Goal: Task Accomplishment & Management: Manage account settings

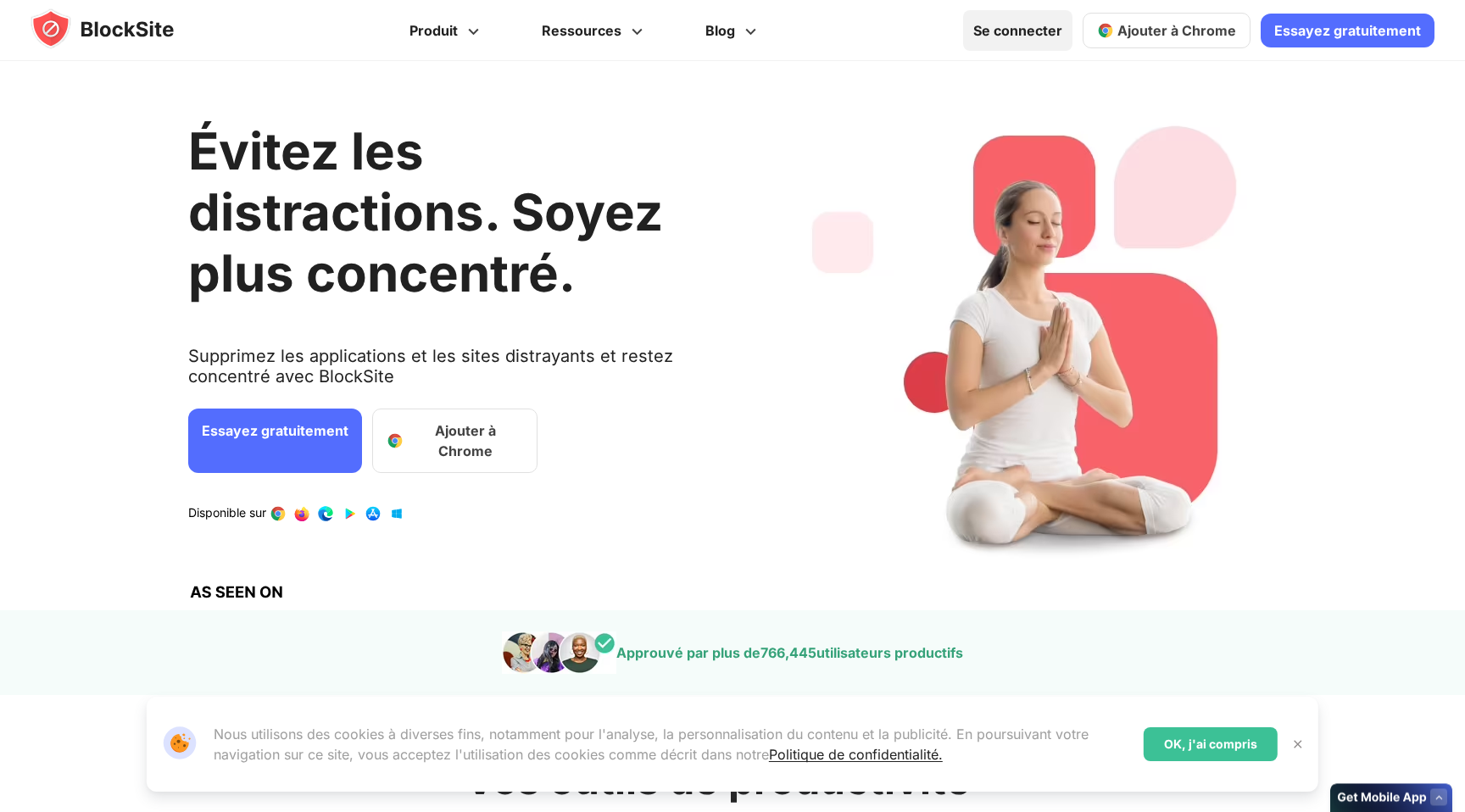
click at [1029, 33] on font "Se connecter" at bounding box center [1018, 31] width 89 height 17
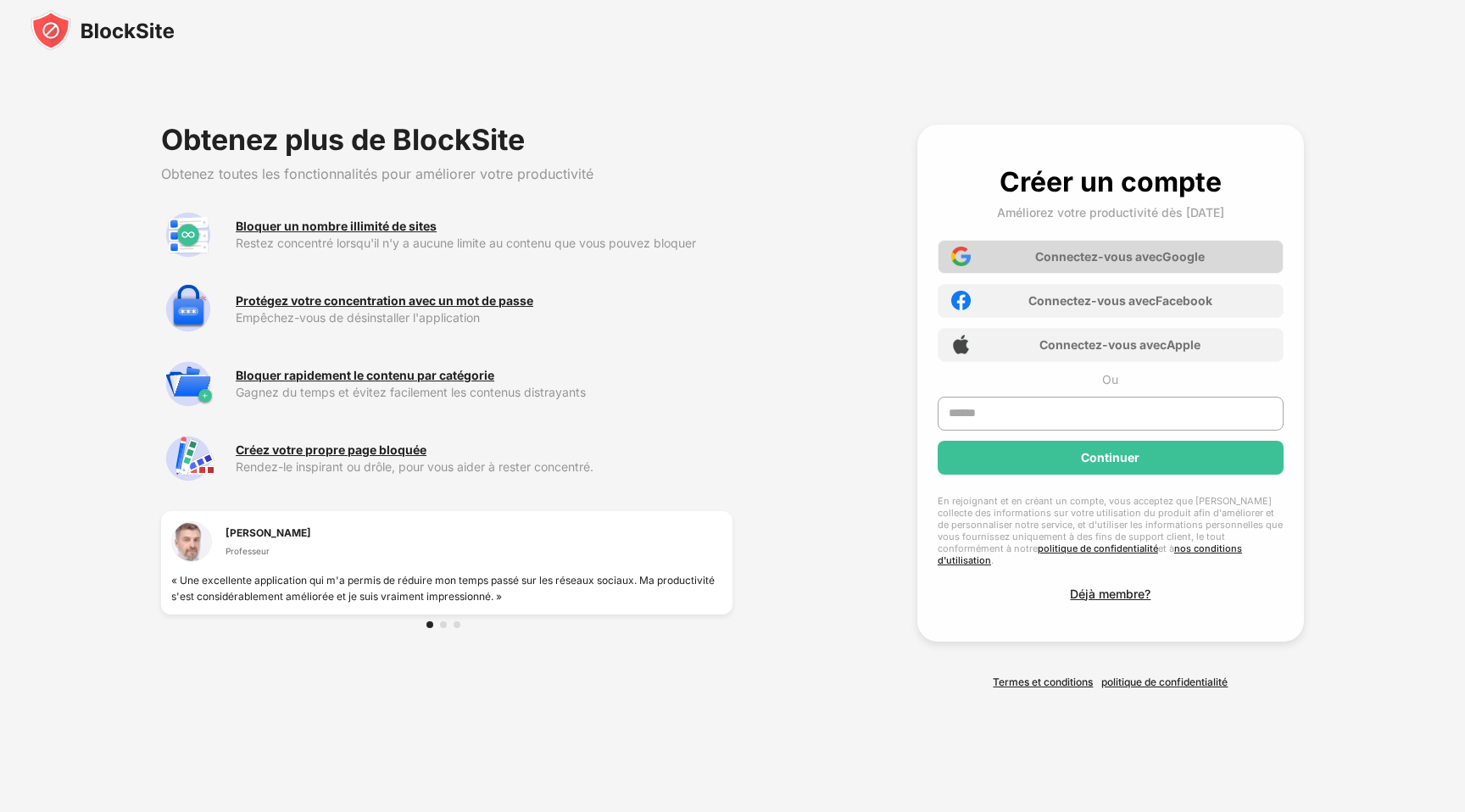
click at [1158, 255] on font "Connectez-vous avec" at bounding box center [1099, 256] width 127 height 15
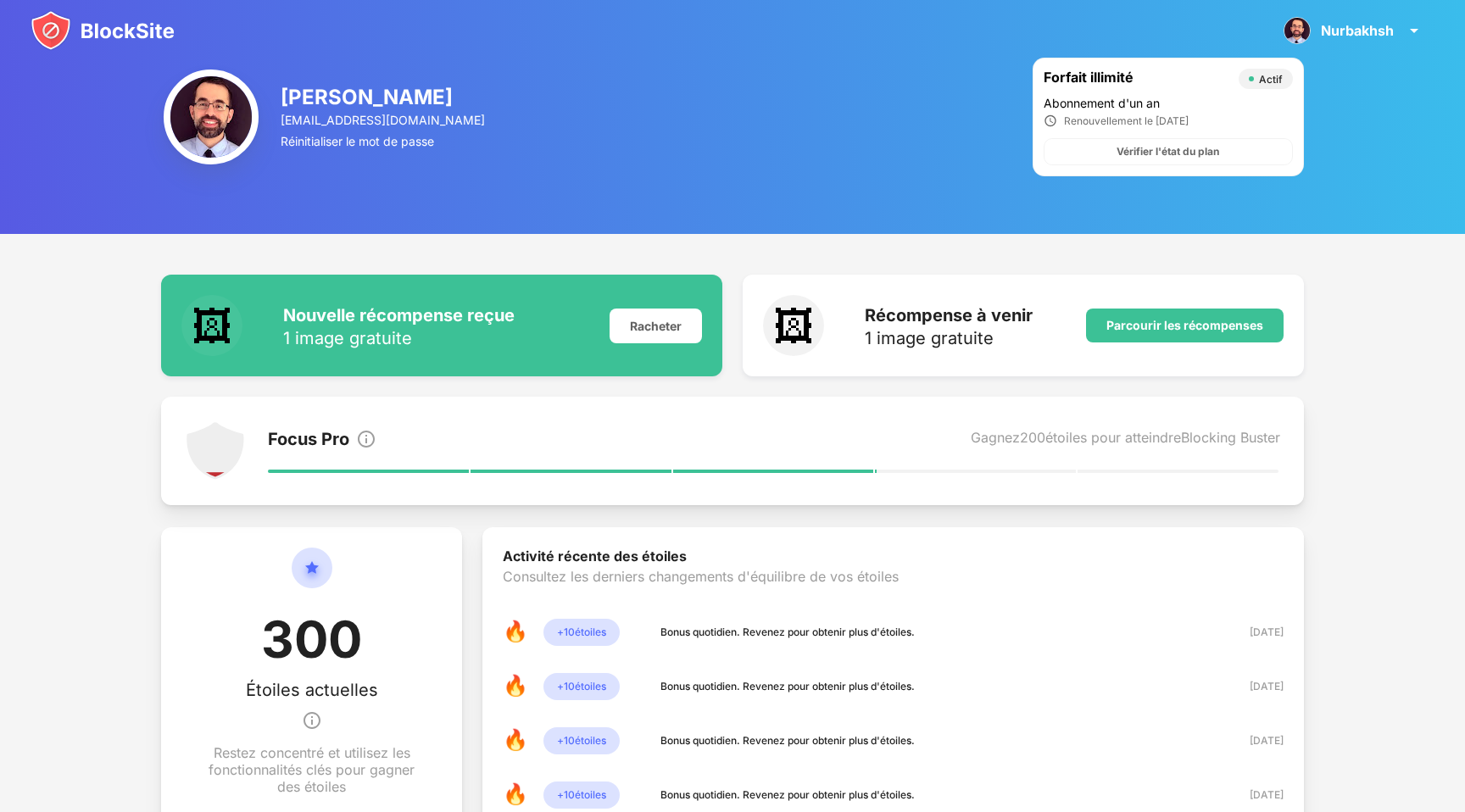
click at [52, 45] on img at bounding box center [103, 31] width 144 height 41
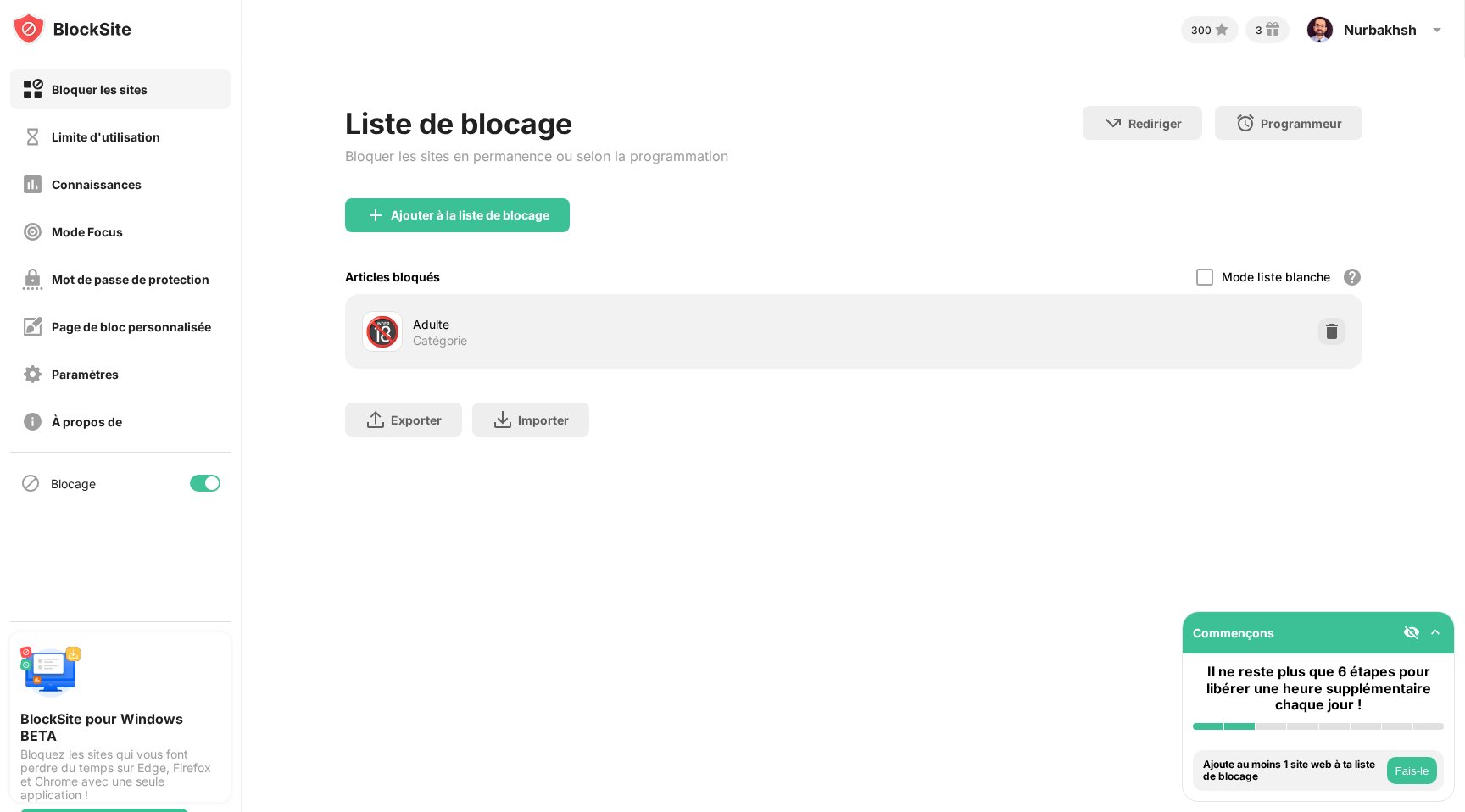
click at [208, 481] on div at bounding box center [212, 484] width 14 height 14
click at [211, 486] on div at bounding box center [205, 484] width 31 height 17
click at [130, 83] on font "Bloquer les sites" at bounding box center [99, 89] width 96 height 15
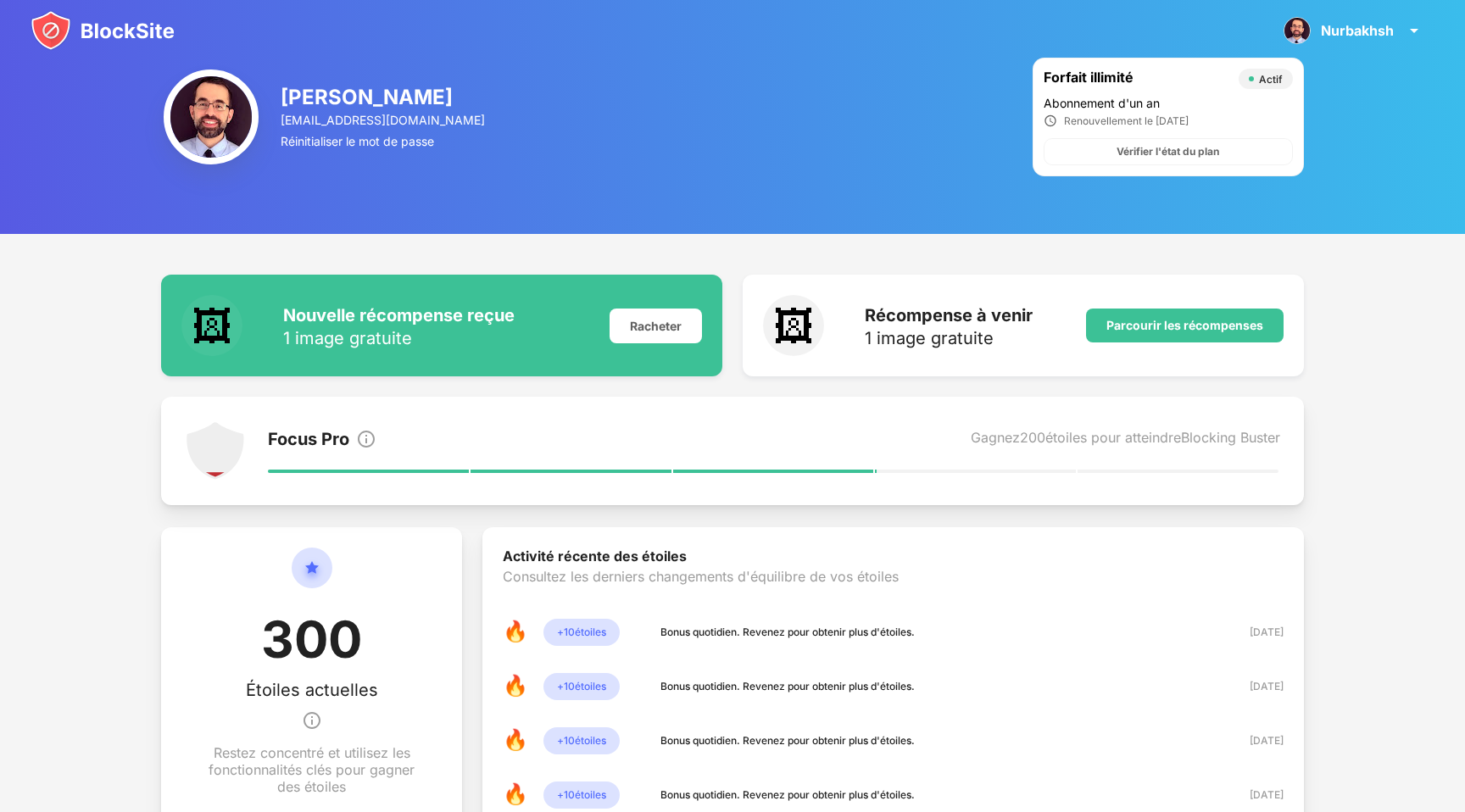
click at [47, 30] on img at bounding box center [103, 31] width 144 height 41
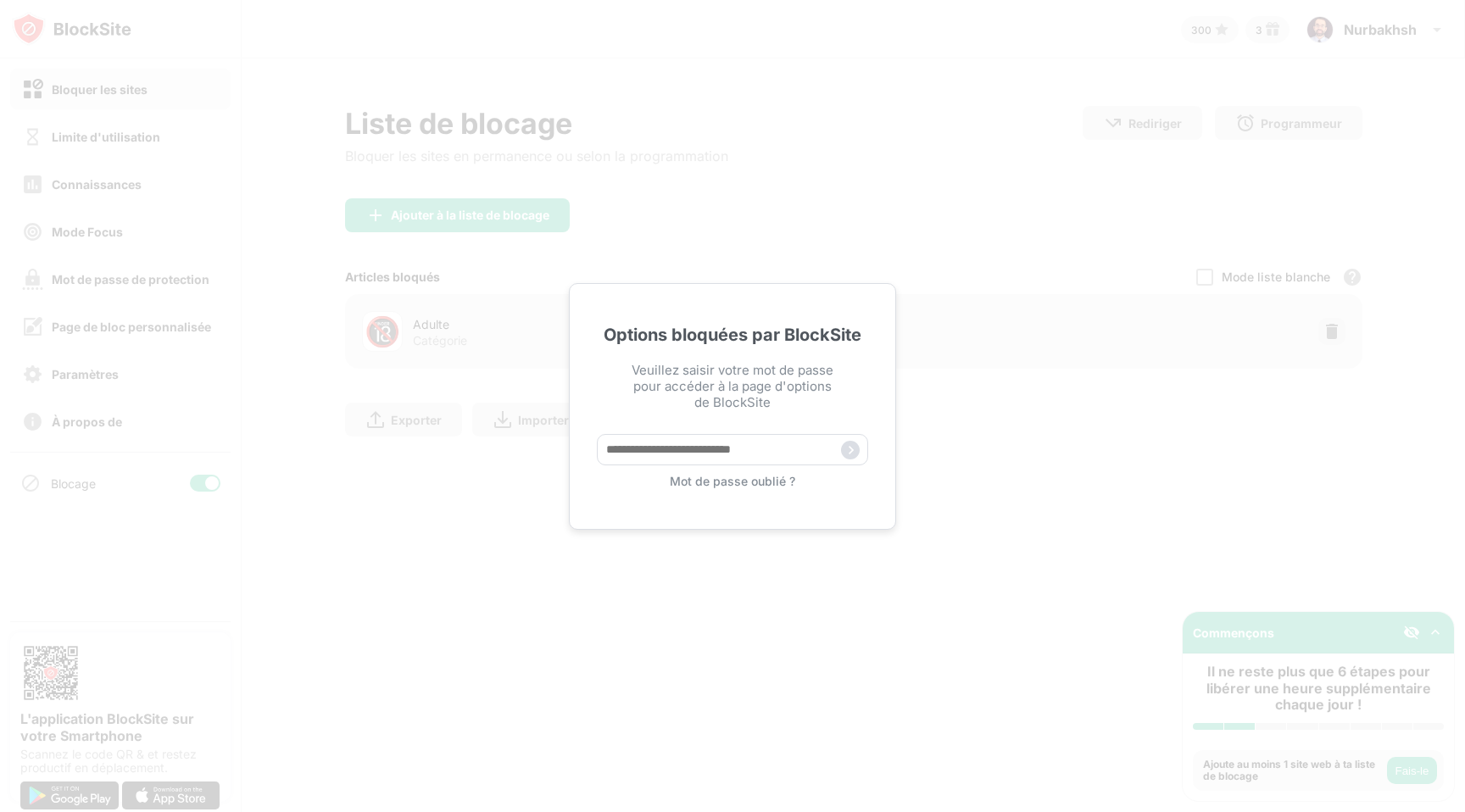
click at [473, 510] on div "Options bloquées par BlockSite Veuillez saisir votre mot de passe pour accéder …" at bounding box center [732, 406] width 1465 height 812
